Goal: Information Seeking & Learning: Learn about a topic

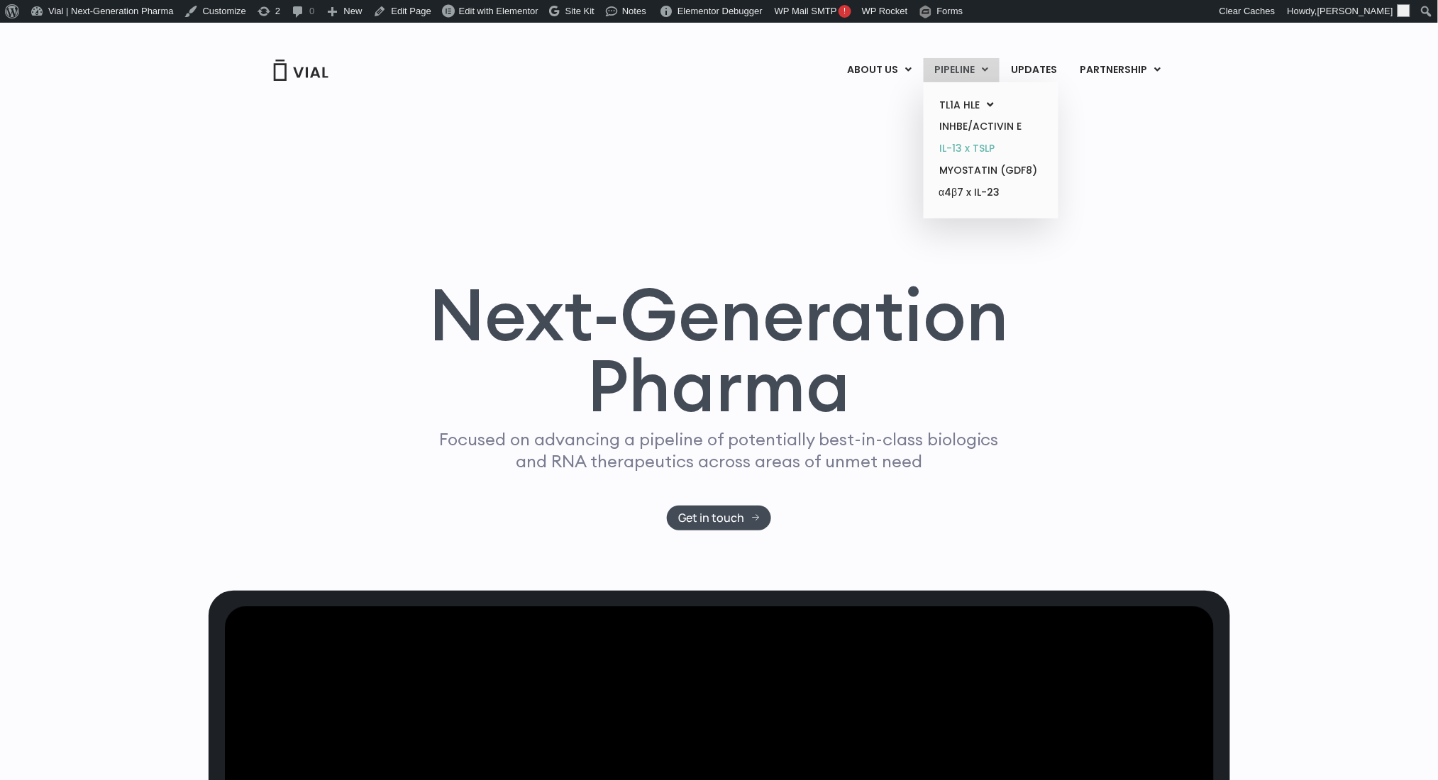
click at [984, 153] on link "IL-13 x TSLP" at bounding box center [991, 149] width 124 height 22
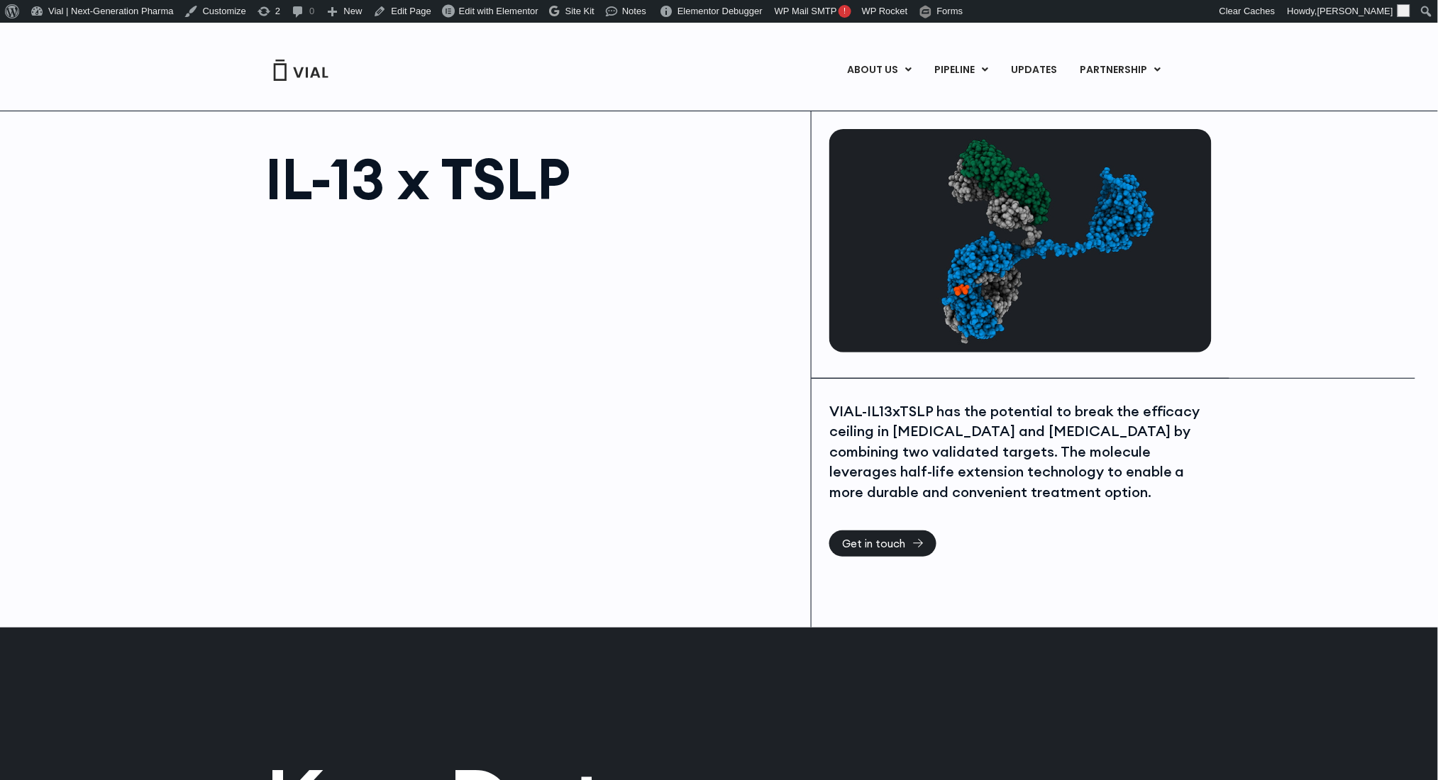
click at [263, 328] on div "IL-13 x TSLP" at bounding box center [510, 369] width 603 height 516
click at [170, 156] on div "IL-13 x TSLP VIAL-IL13xTSLP has the potential to break the efficacy ceiling in …" at bounding box center [719, 369] width 1438 height 517
click at [913, 431] on div "VIAL-IL13xTSLP has the potential to break the efficacy ceiling in [MEDICAL_DATA…" at bounding box center [1018, 451] width 379 height 101
click at [919, 421] on div "VIAL-IL13xTSLP has the potential to break the efficacy ceiling in asthma and at…" at bounding box center [1018, 451] width 379 height 101
